Goal: Navigation & Orientation: Go to known website

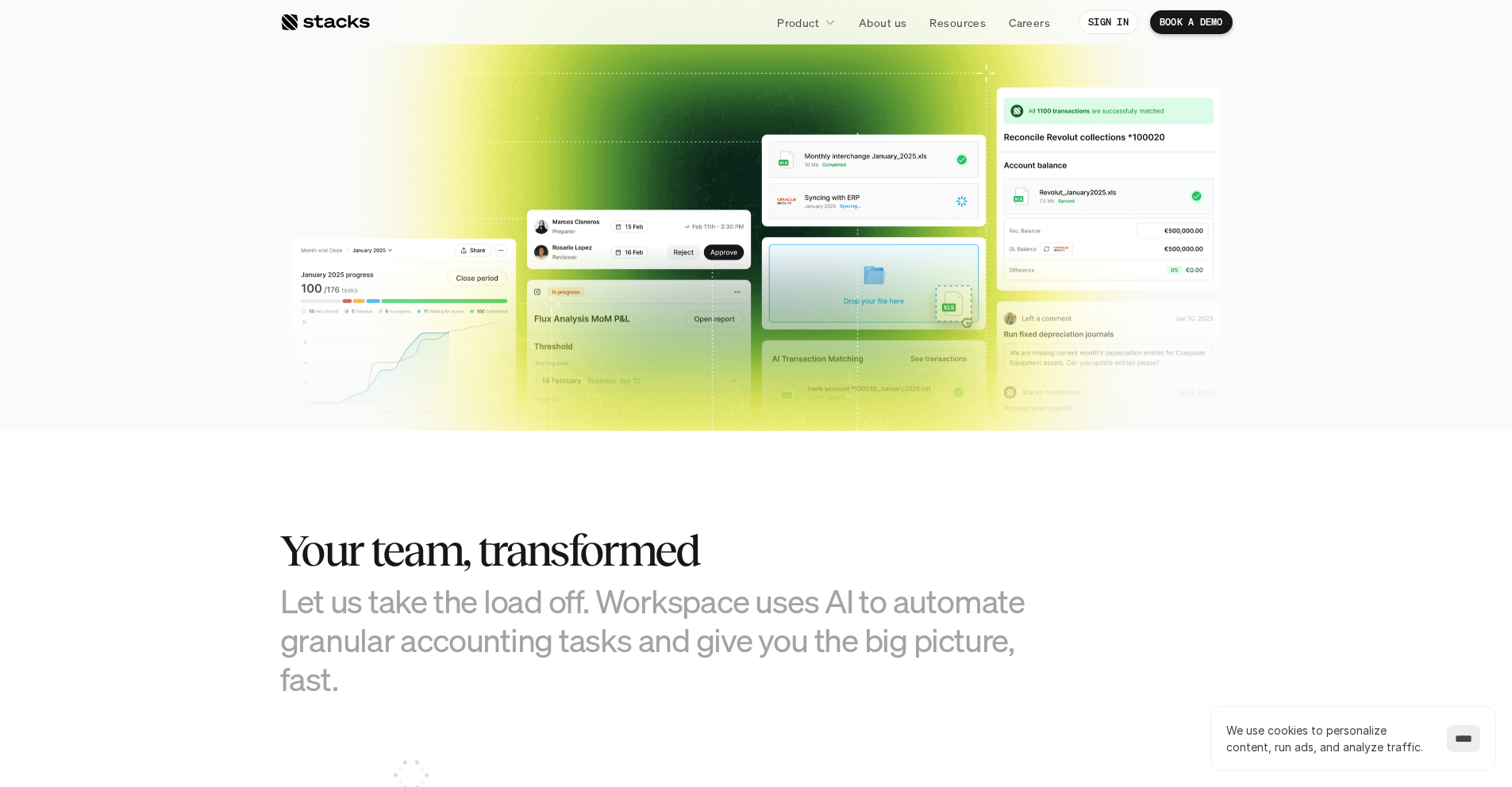
scroll to position [739, 0]
